Goal: Find specific page/section: Find specific page/section

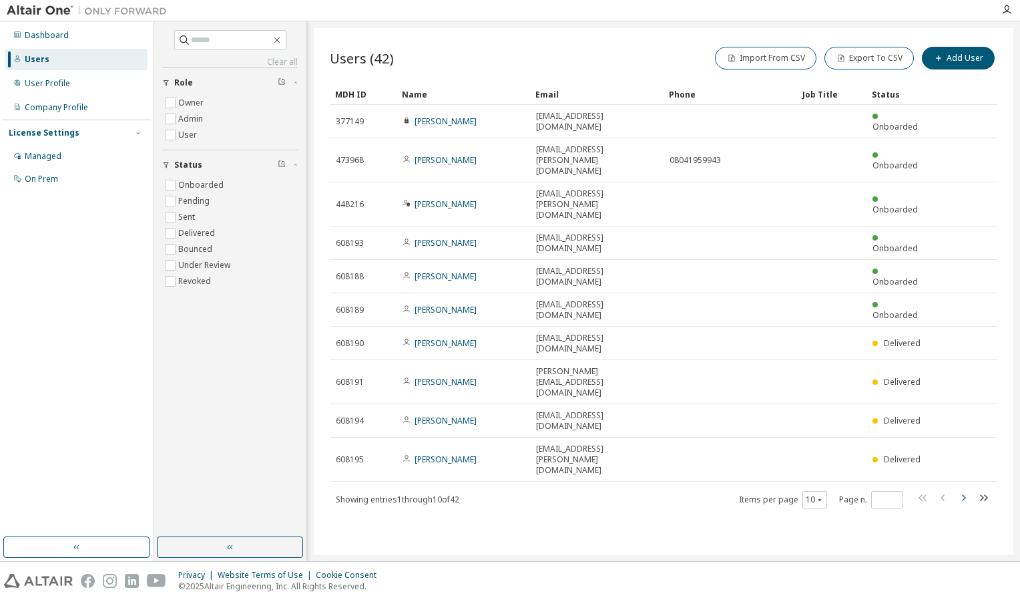
click at [960, 489] on icon "button" at bounding box center [964, 497] width 16 height 16
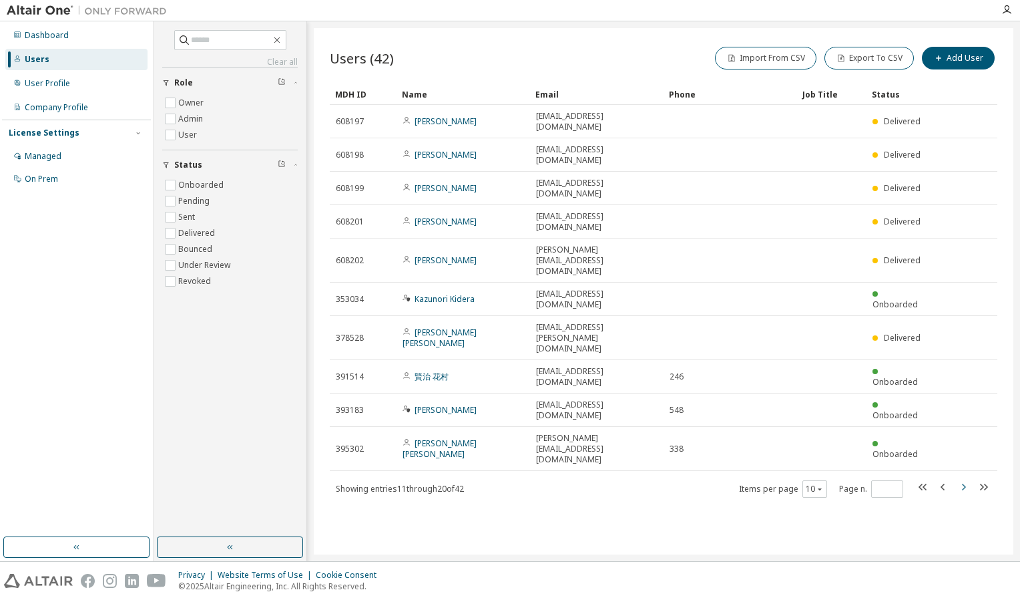
click at [962, 479] on icon "button" at bounding box center [964, 487] width 16 height 16
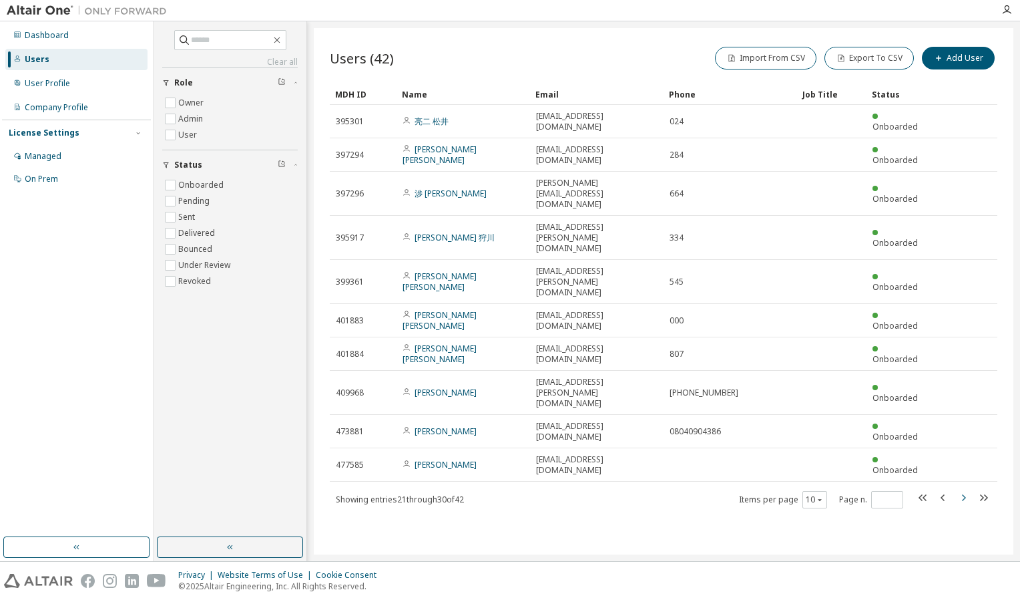
click at [962, 489] on icon "button" at bounding box center [964, 497] width 16 height 16
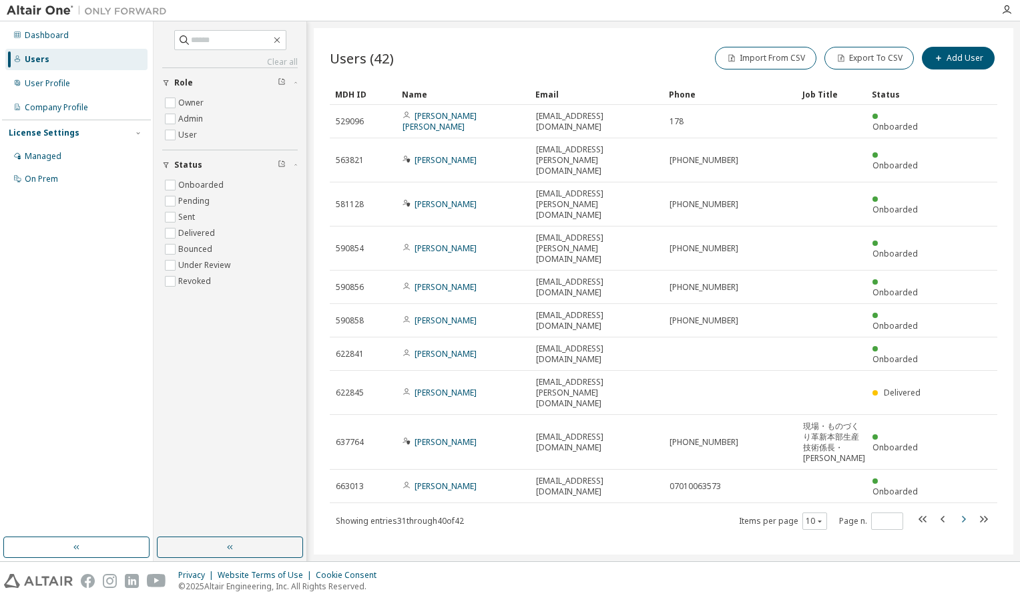
click at [966, 516] on icon "button" at bounding box center [964, 519] width 4 height 7
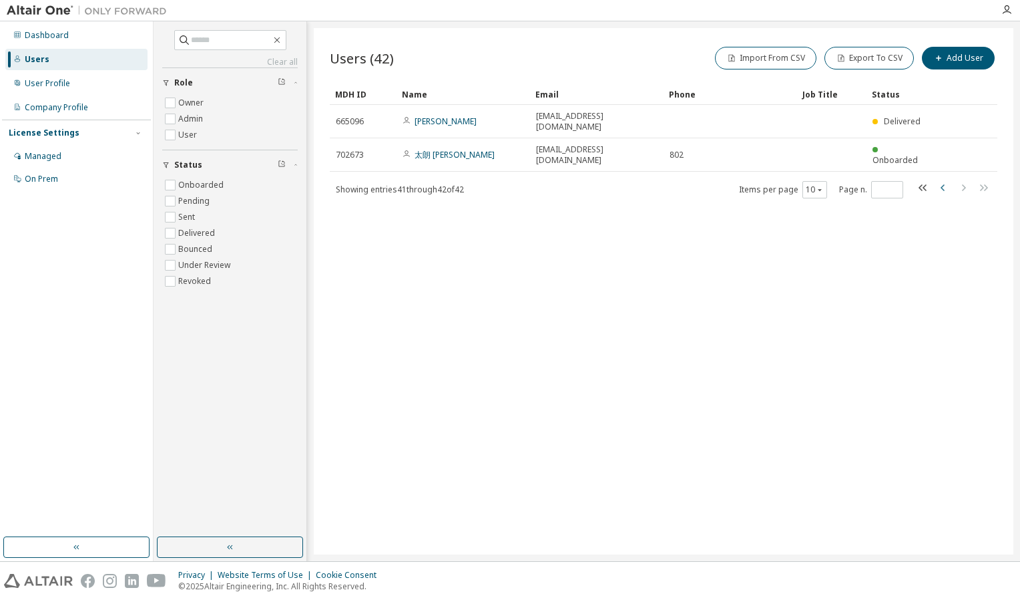
click at [941, 180] on icon "button" at bounding box center [944, 188] width 16 height 16
type input "*"
